Goal: Find specific page/section: Find specific page/section

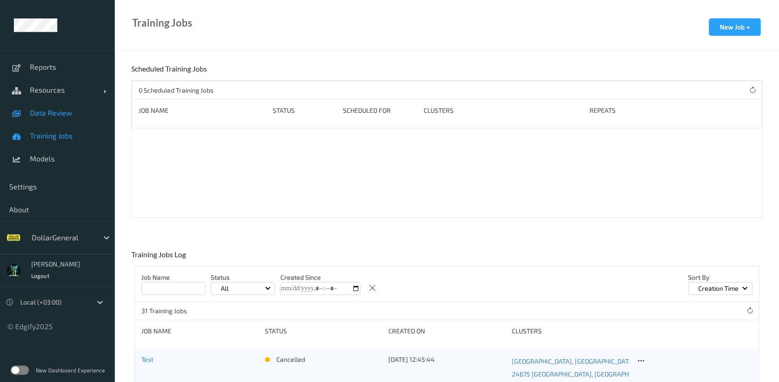
click at [56, 113] on span "Data Review" at bounding box center [68, 112] width 76 height 9
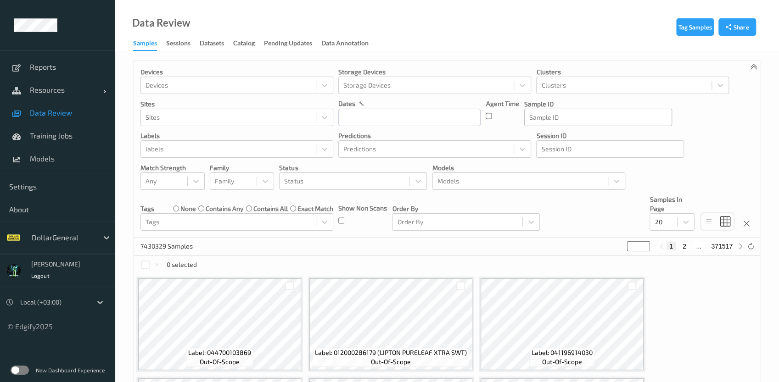
click at [559, 122] on div at bounding box center [598, 117] width 138 height 11
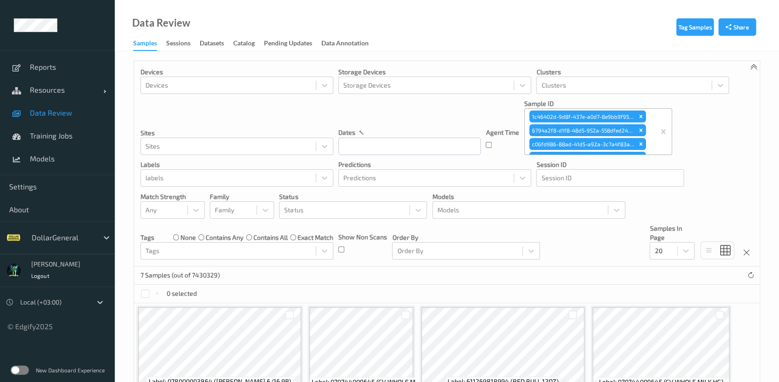
click at [21, 369] on label at bounding box center [20, 370] width 18 height 9
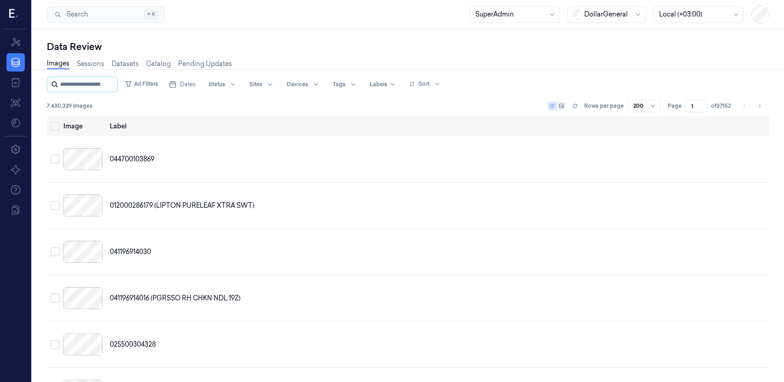
click at [79, 88] on input "string" at bounding box center [87, 84] width 55 height 15
paste input "**********"
click at [79, 88] on input "string" at bounding box center [96, 84] width 73 height 15
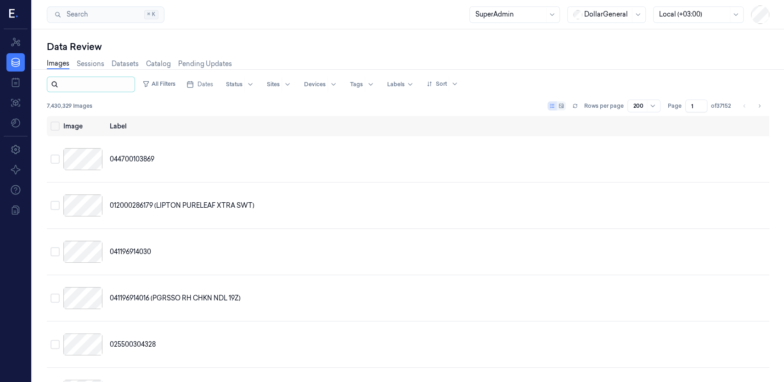
click at [79, 88] on input "string" at bounding box center [96, 84] width 73 height 15
click at [85, 83] on input "string" at bounding box center [96, 84] width 73 height 15
drag, startPoint x: 101, startPoint y: 84, endPoint x: 100, endPoint y: 90, distance: 5.7
click at [100, 90] on input "string" at bounding box center [96, 84] width 73 height 15
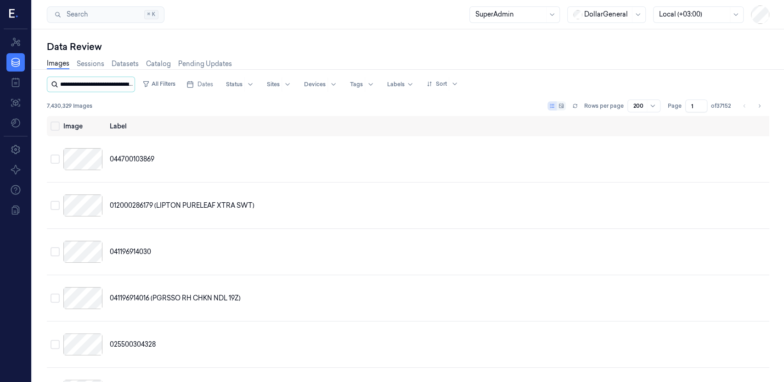
click at [100, 89] on input "string" at bounding box center [96, 84] width 73 height 15
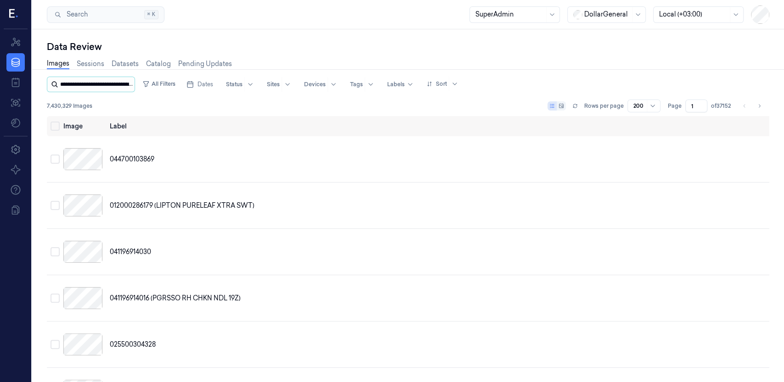
click at [100, 89] on input "string" at bounding box center [96, 84] width 73 height 15
type input "**********"
click at [24, 340] on div "Resources Data Jobs Models Settings About Support Documentation" at bounding box center [15, 205] width 31 height 353
click at [407, 85] on div at bounding box center [416, 84] width 20 height 15
click at [407, 85] on div at bounding box center [409, 84] width 7 height 7
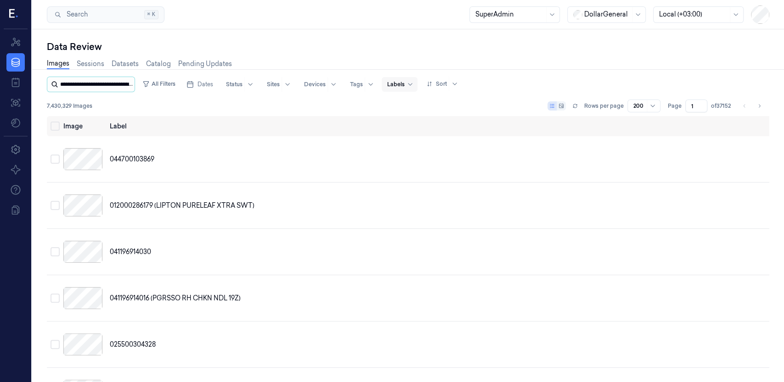
click at [115, 89] on input "string" at bounding box center [96, 84] width 73 height 15
click at [115, 90] on input "string" at bounding box center [96, 84] width 73 height 15
click at [154, 88] on button "All Filters" at bounding box center [159, 84] width 40 height 15
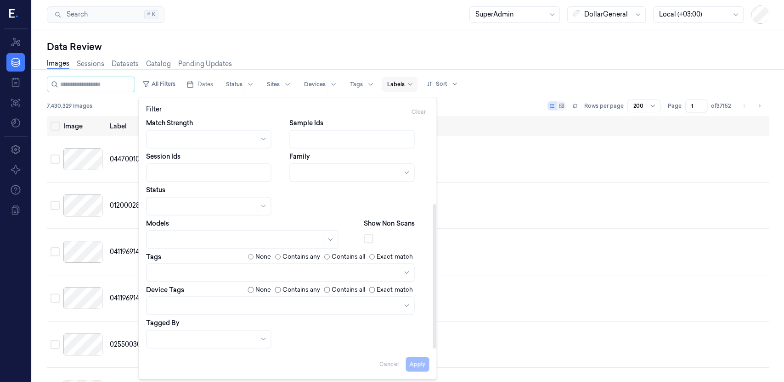
scroll to position [98, 0]
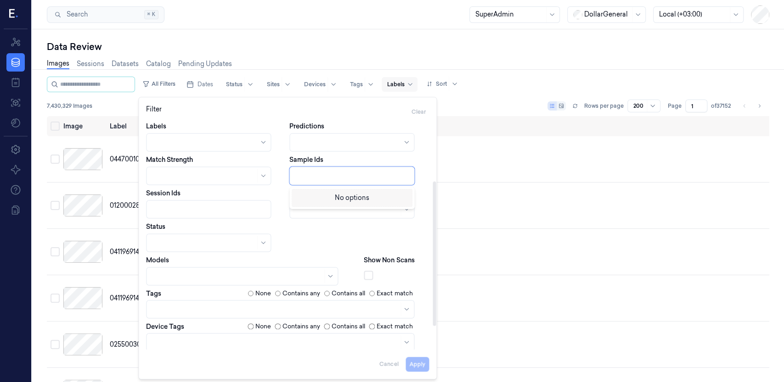
click at [319, 173] on div at bounding box center [352, 176] width 115 height 10
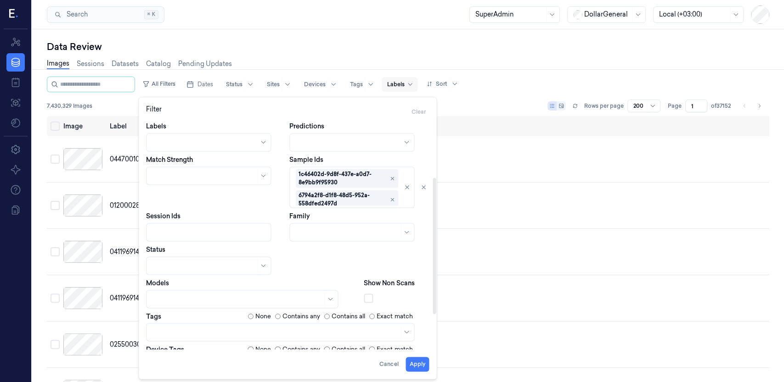
click at [420, 257] on div "Dates Pick a date Devices Storage Devices Clusters Sites Image available Labels…" at bounding box center [287, 214] width 283 height 387
click at [422, 366] on button "Apply" at bounding box center [416, 365] width 23 height 15
type input "**********"
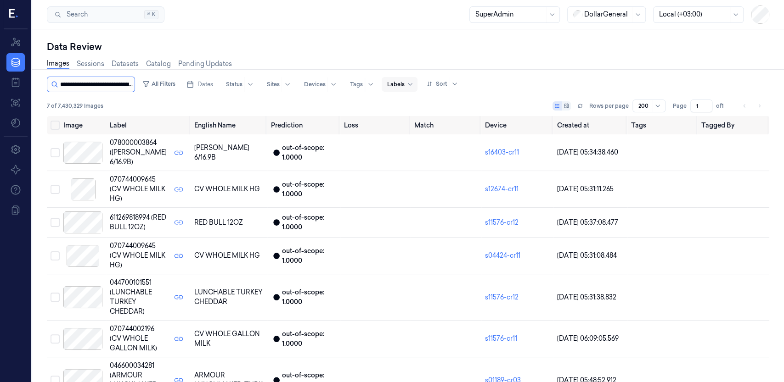
click at [95, 91] on input "string" at bounding box center [96, 84] width 73 height 15
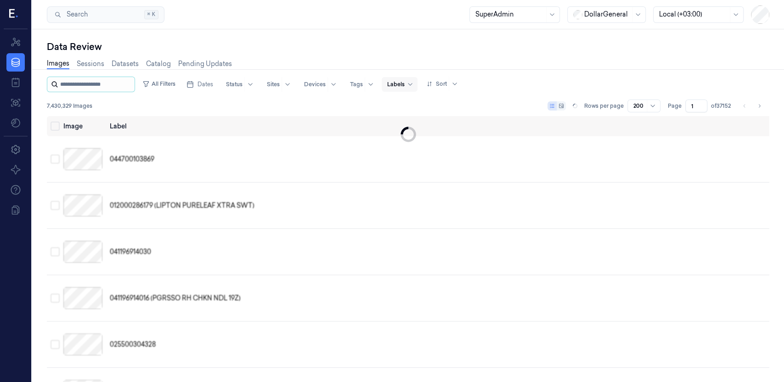
click at [98, 87] on input "string" at bounding box center [96, 84] width 73 height 15
